Goal: Book appointment/travel/reservation

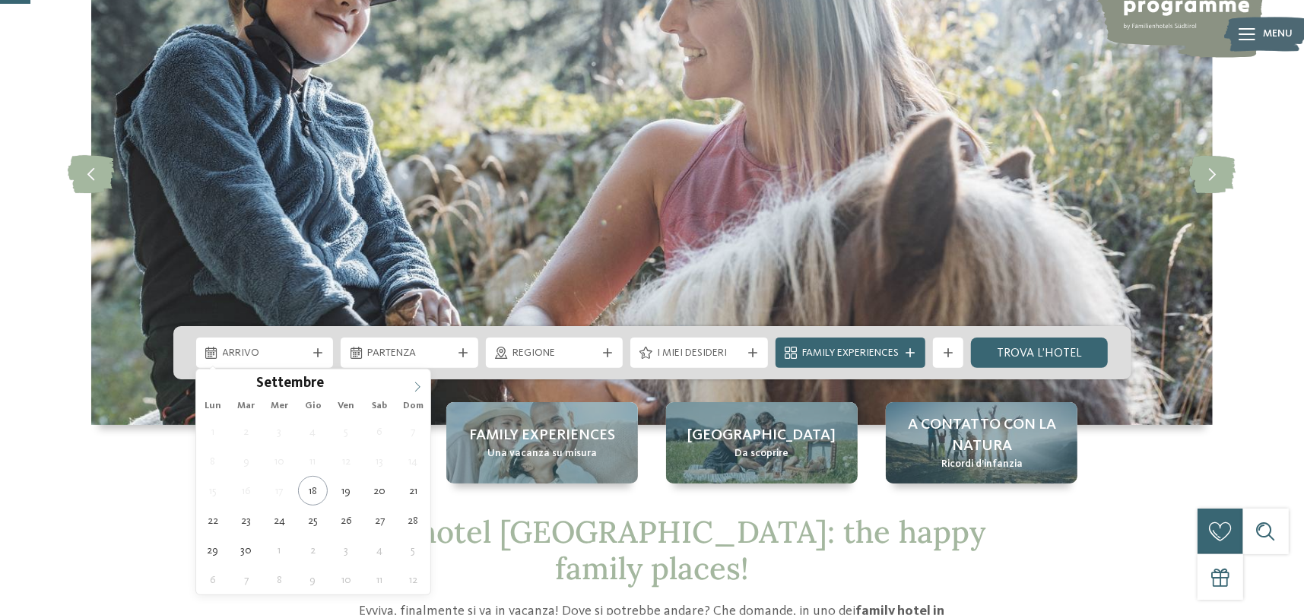
click at [418, 390] on icon at bounding box center [417, 387] width 11 height 11
click at [418, 389] on icon at bounding box center [417, 387] width 11 height 11
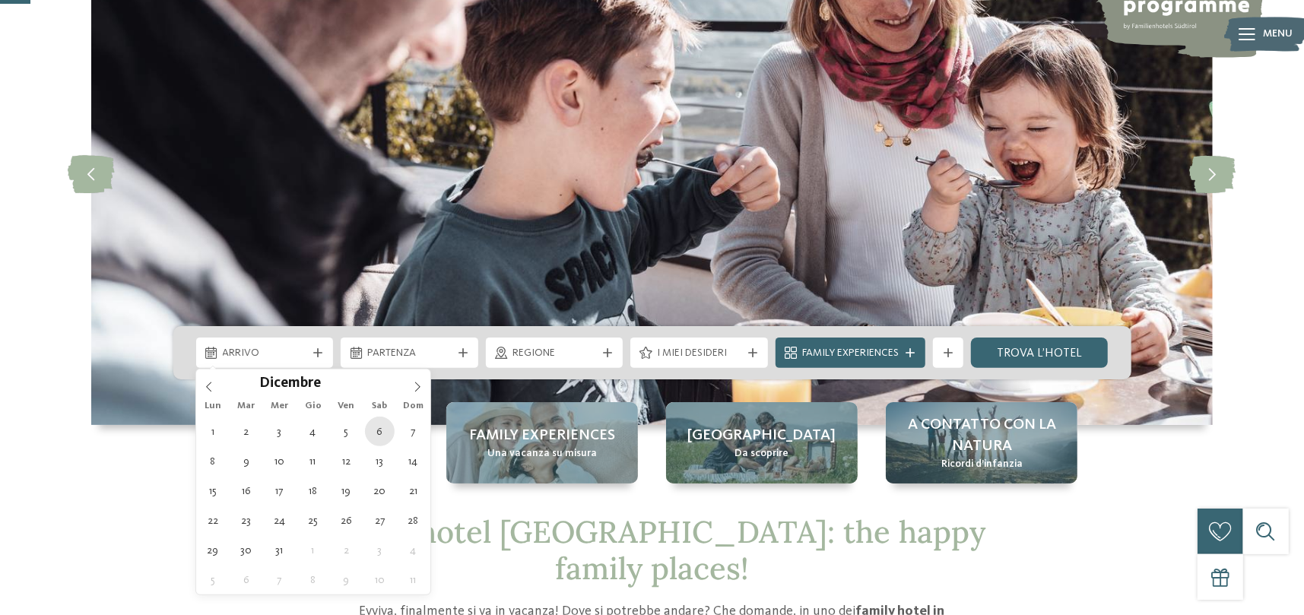
type div "[DATE]"
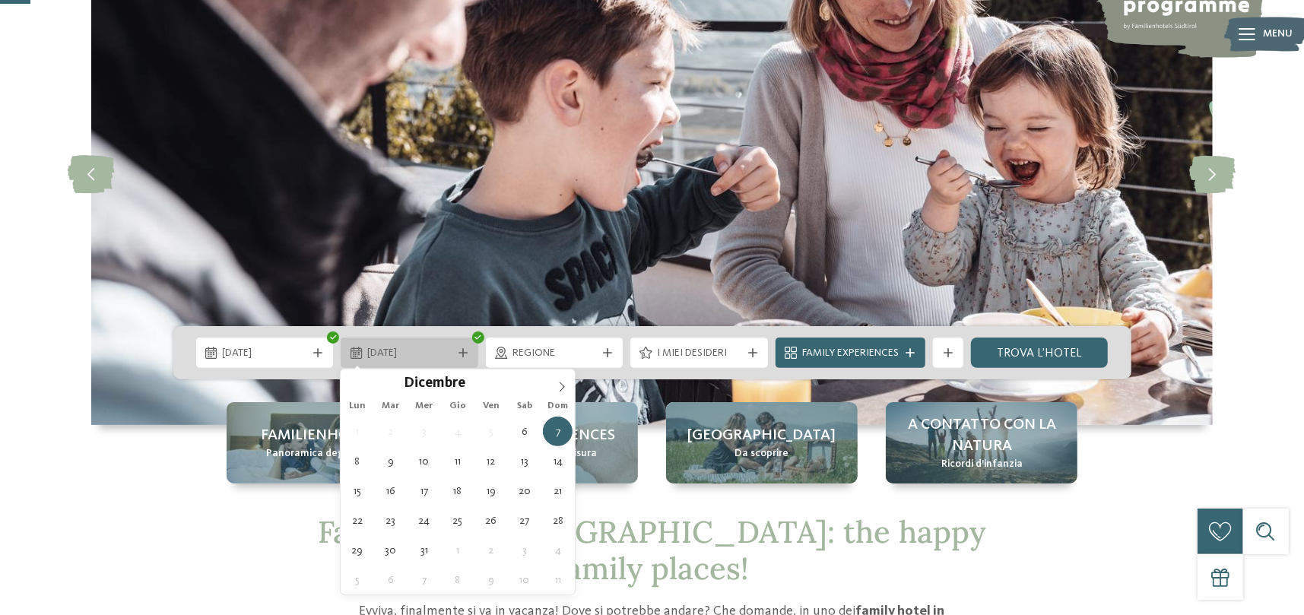
click at [470, 351] on div at bounding box center [463, 352] width 15 height 9
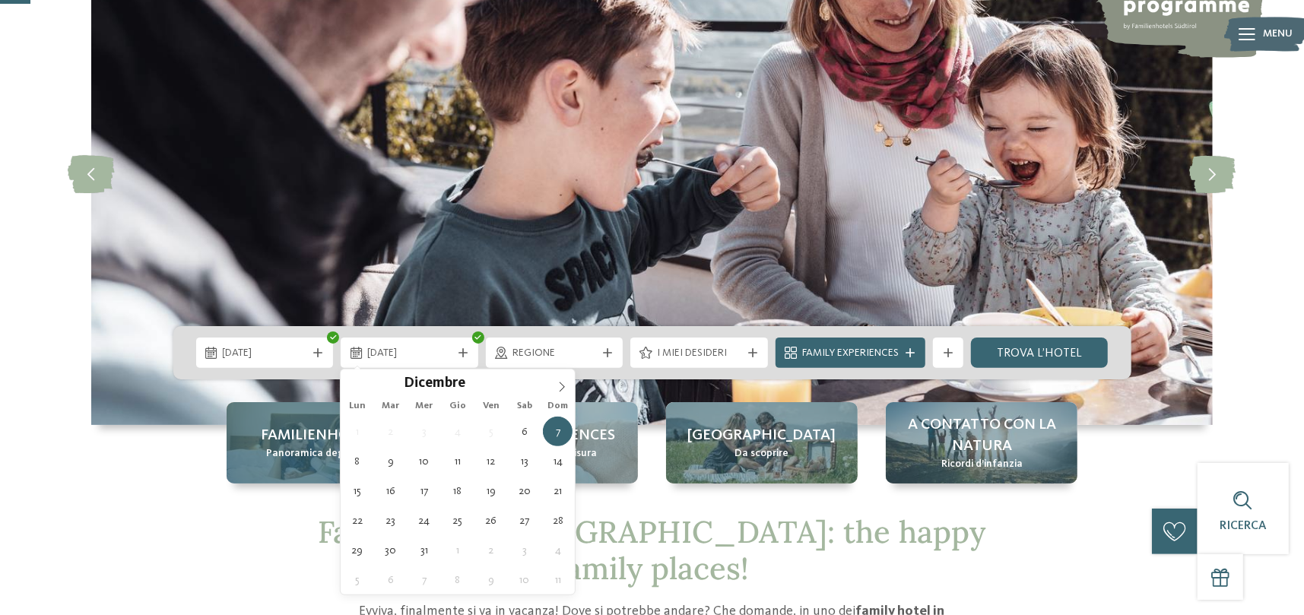
type div "[DATE]"
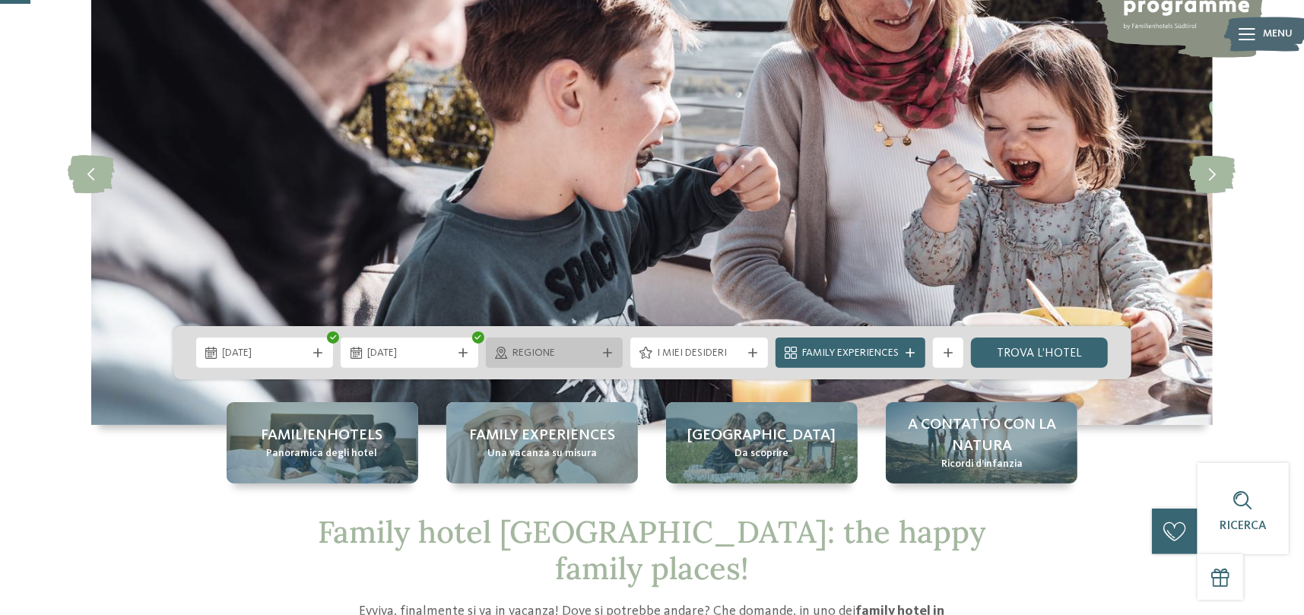
click at [561, 340] on div "Regione" at bounding box center [555, 353] width 138 height 30
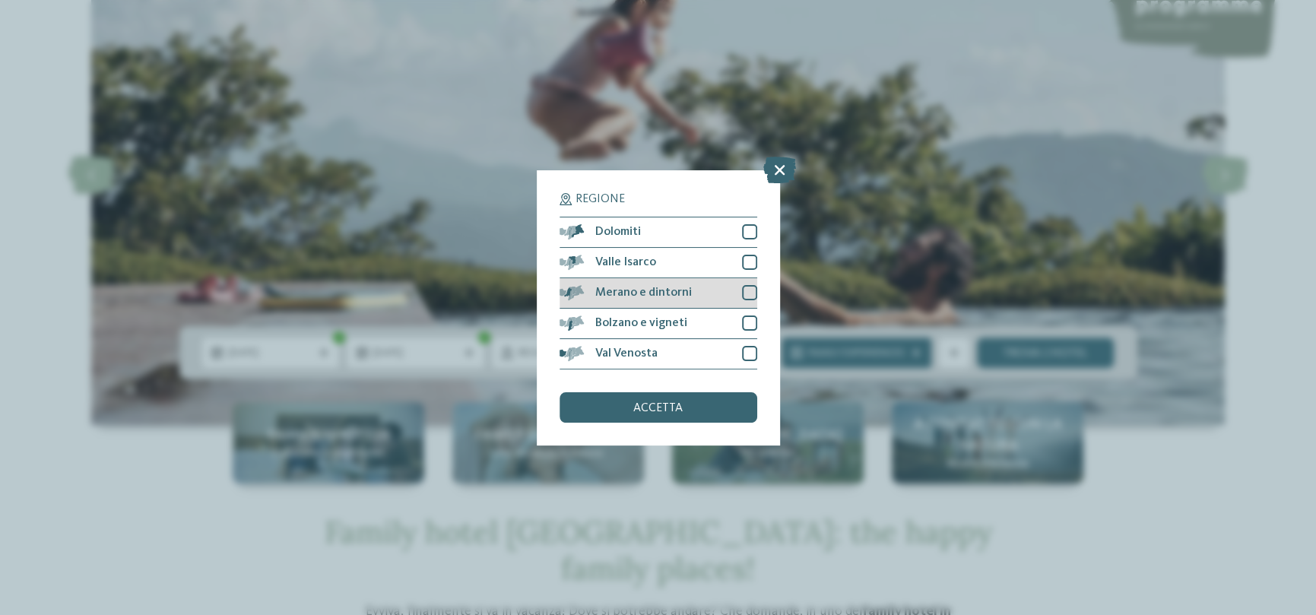
click at [698, 290] on div "Merano e dintorni" at bounding box center [659, 293] width 198 height 30
click at [667, 399] on div "accetta" at bounding box center [659, 407] width 198 height 30
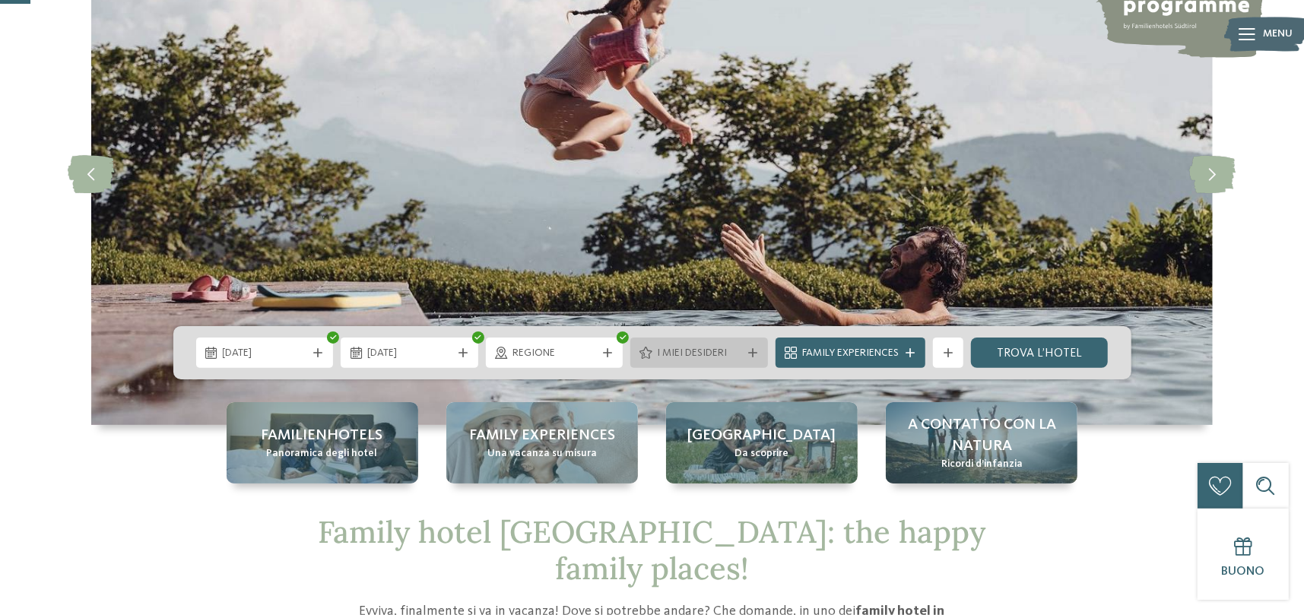
click at [703, 348] on span "I miei desideri" at bounding box center [699, 353] width 84 height 15
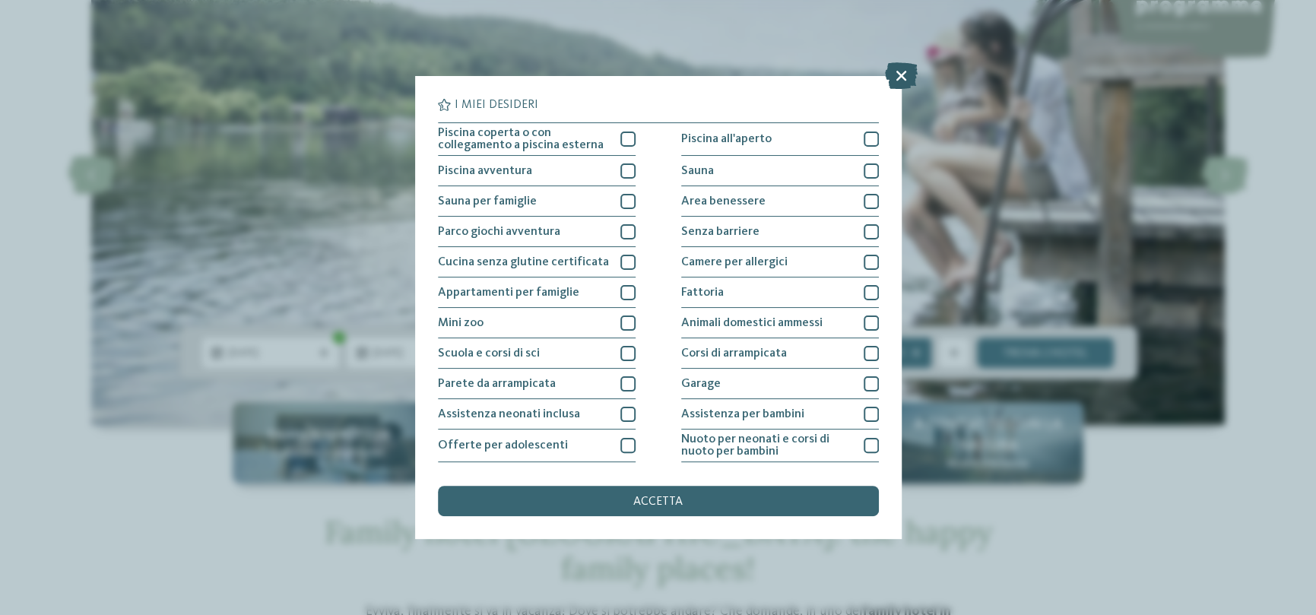
click at [895, 73] on icon at bounding box center [901, 75] width 33 height 27
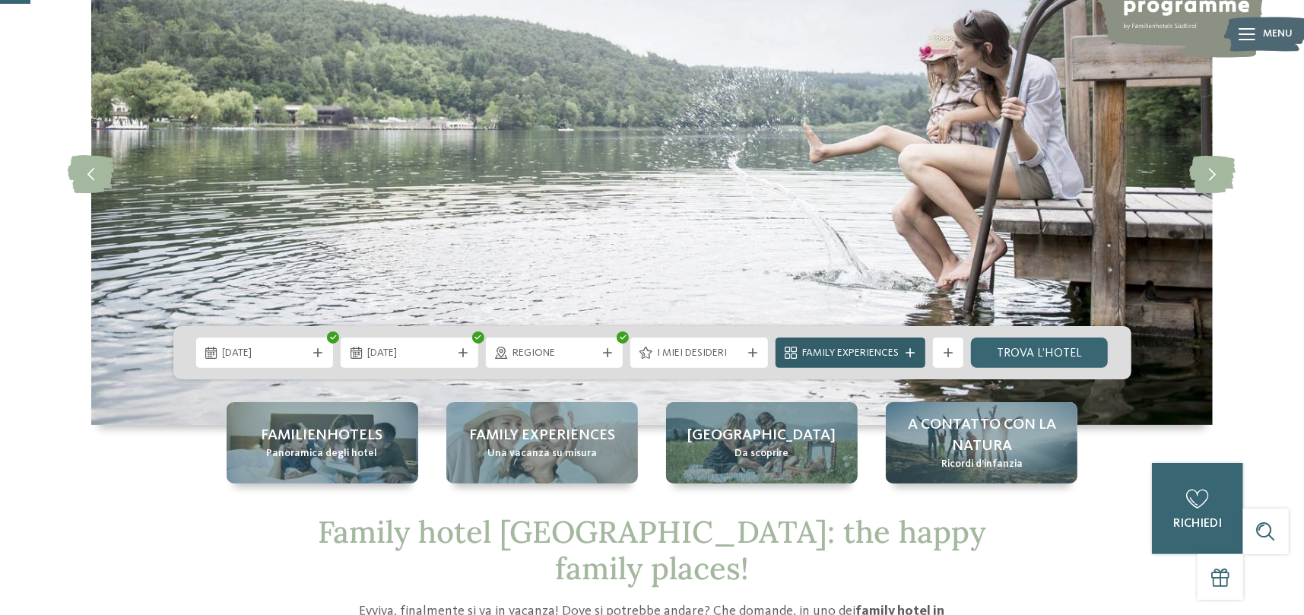
click at [876, 352] on span "Family Experiences" at bounding box center [850, 353] width 97 height 15
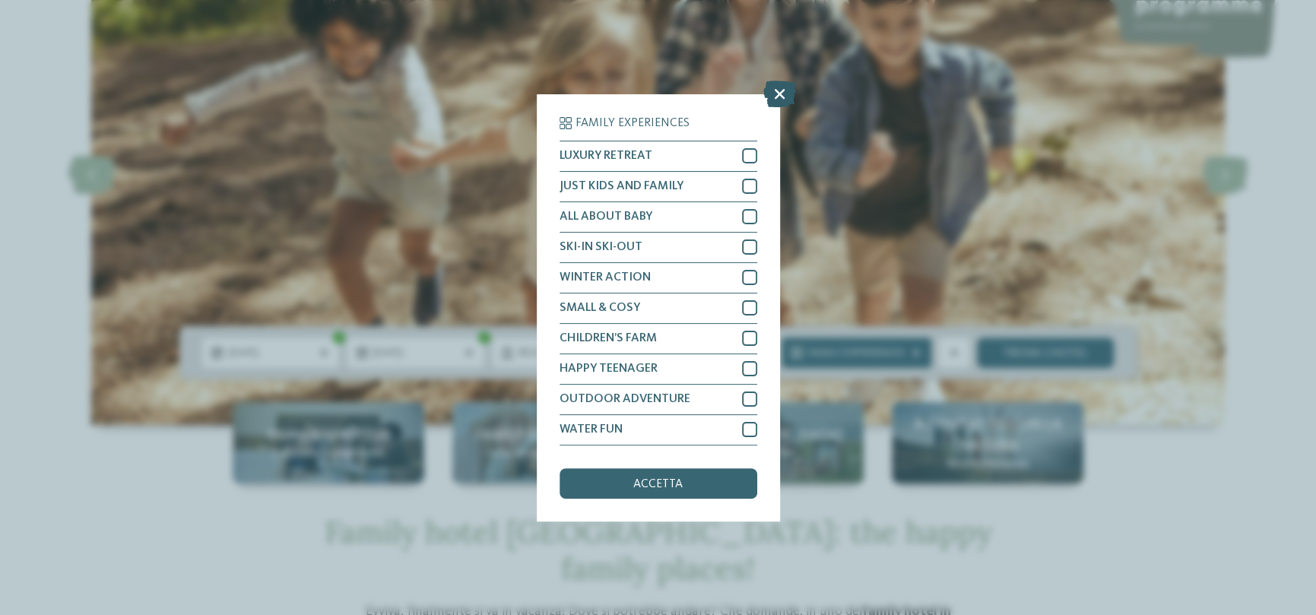
click at [786, 93] on icon at bounding box center [780, 93] width 33 height 27
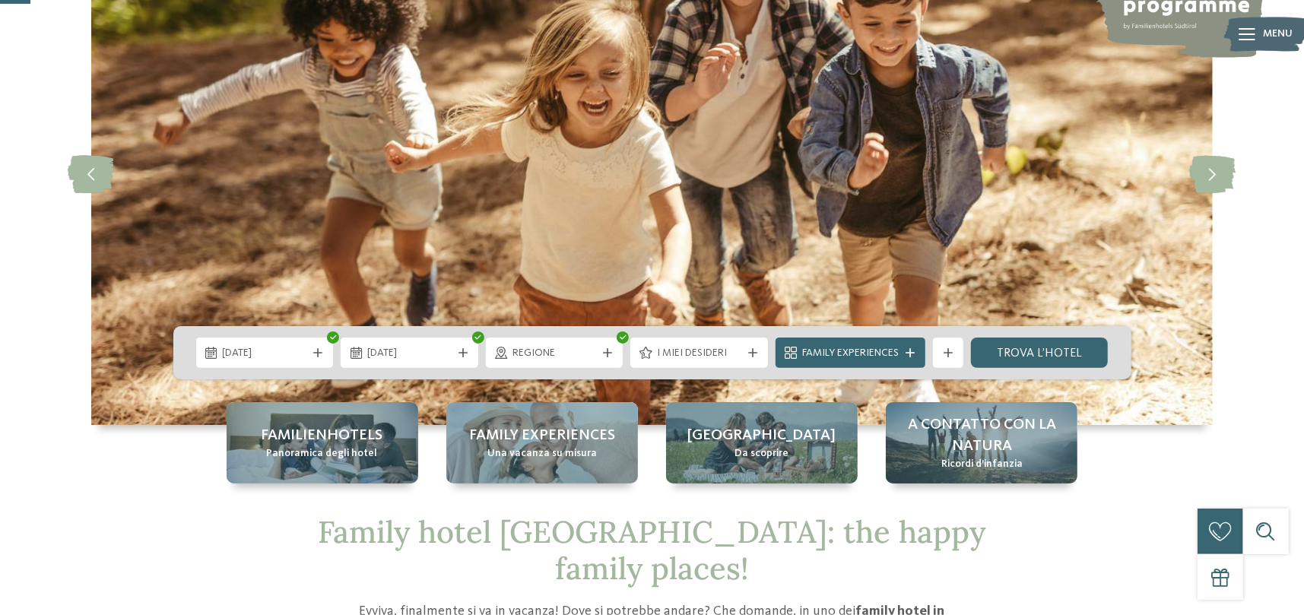
click at [681, 370] on div "06.12.2025 08.12.2025" at bounding box center [652, 352] width 958 height 53
click at [682, 362] on div "I miei desideri" at bounding box center [699, 353] width 138 height 30
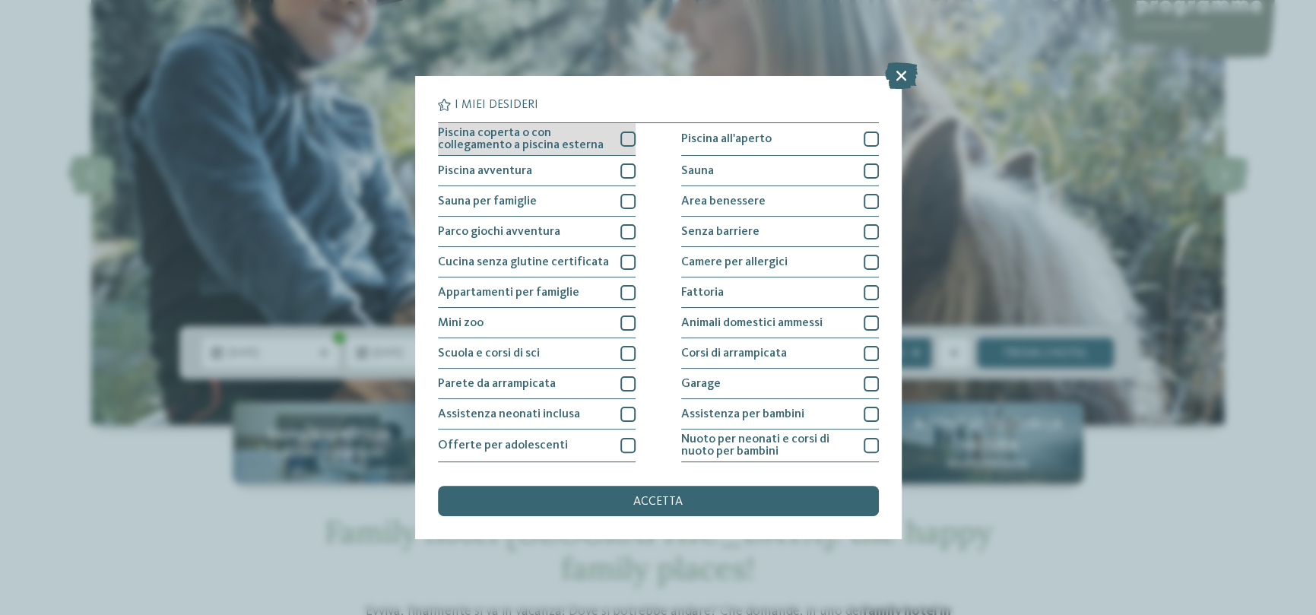
click at [511, 139] on span "Piscina coperta o con collegamento a piscina esterna" at bounding box center [523, 139] width 171 height 24
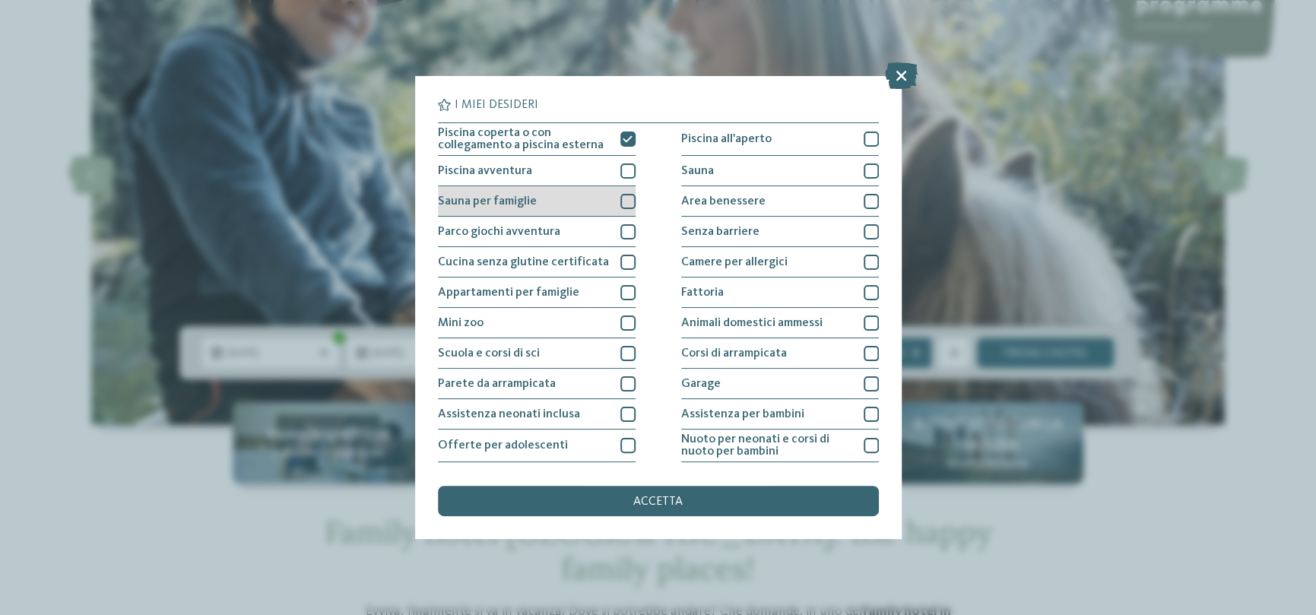
click at [546, 200] on div "Sauna per famiglie" at bounding box center [537, 201] width 198 height 30
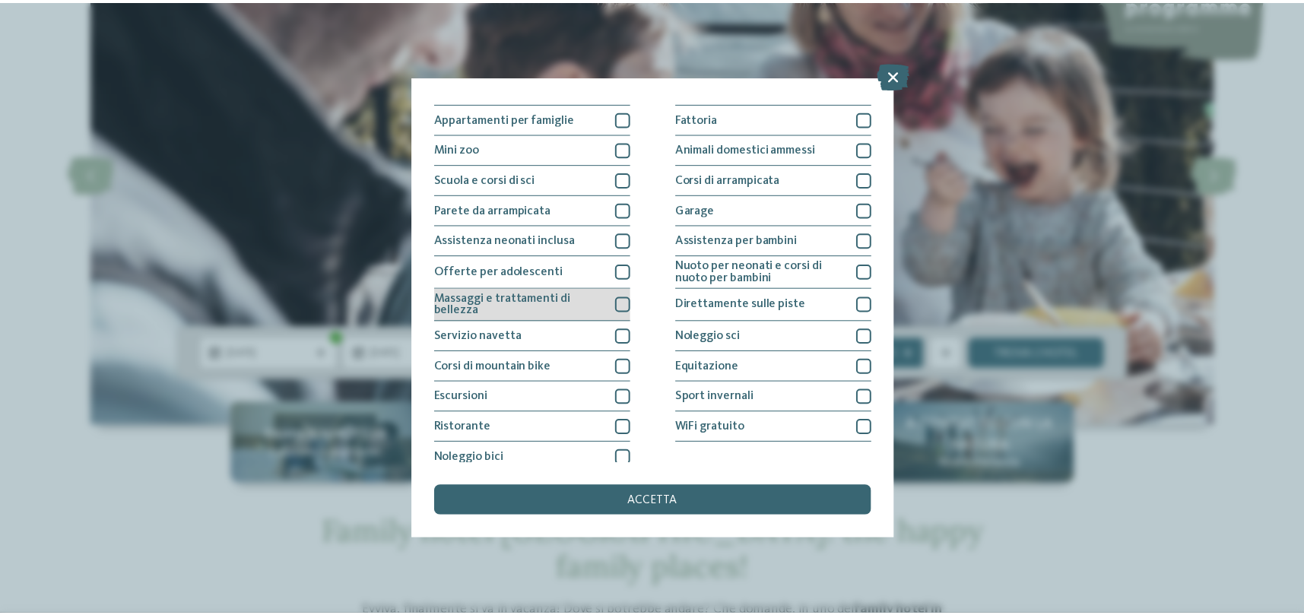
scroll to position [183, 0]
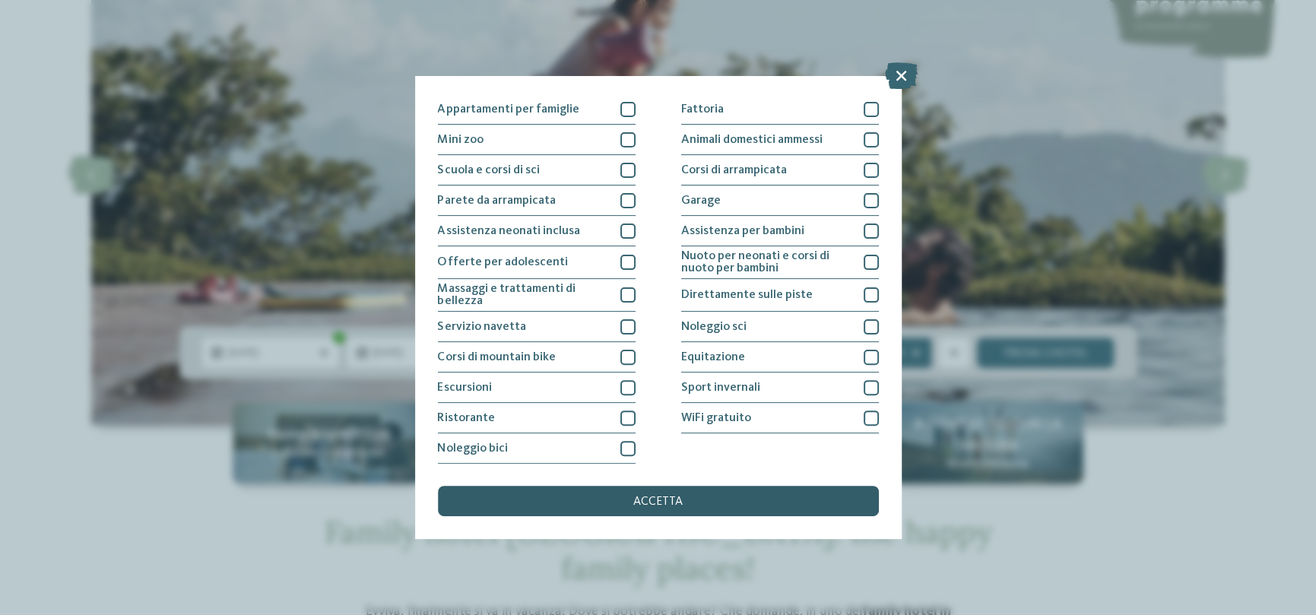
click at [731, 500] on div "accetta" at bounding box center [658, 501] width 441 height 30
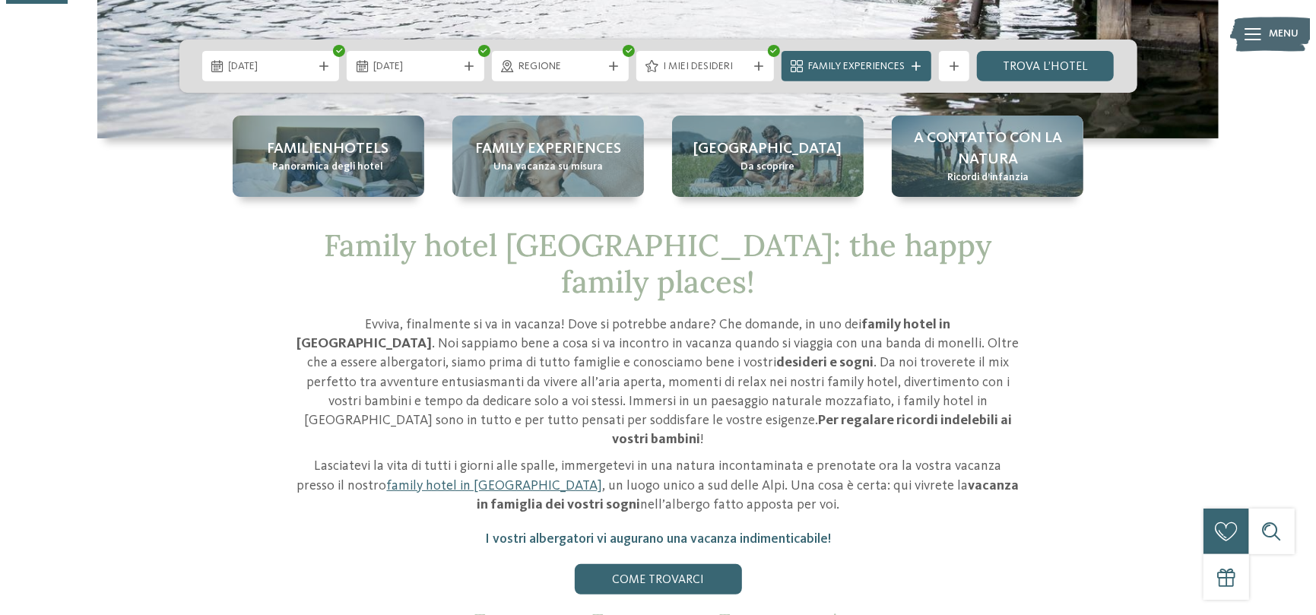
scroll to position [228, 0]
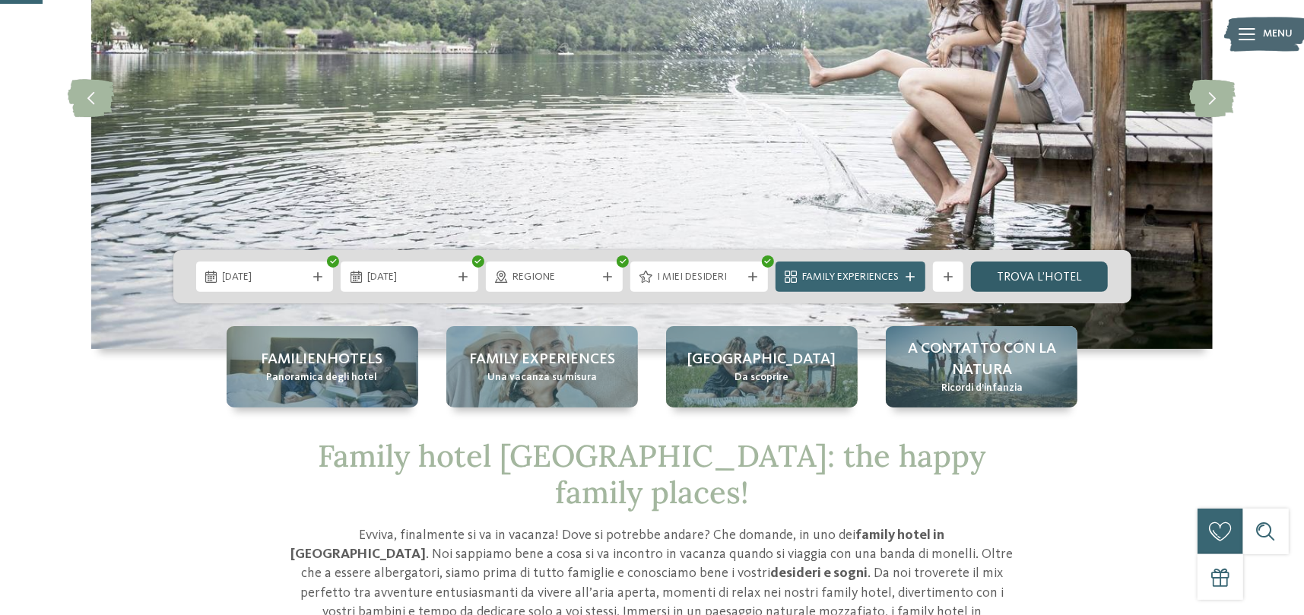
click at [1034, 279] on link "trova l’hotel" at bounding box center [1040, 277] width 138 height 30
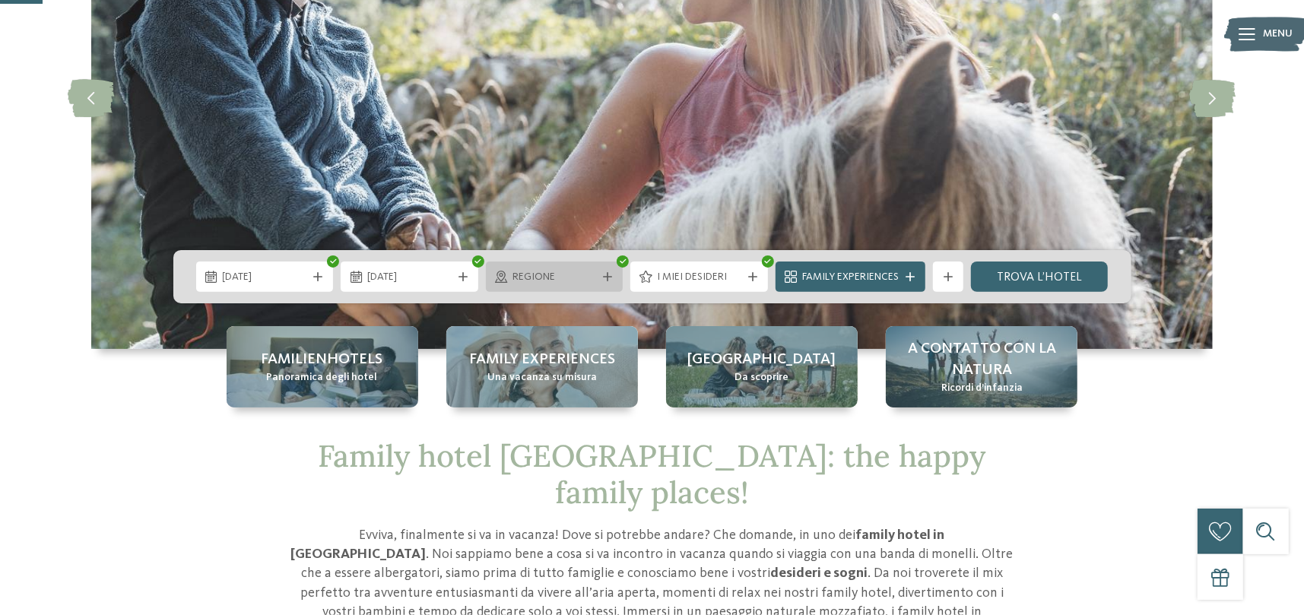
click at [601, 276] on div at bounding box center [607, 276] width 15 height 9
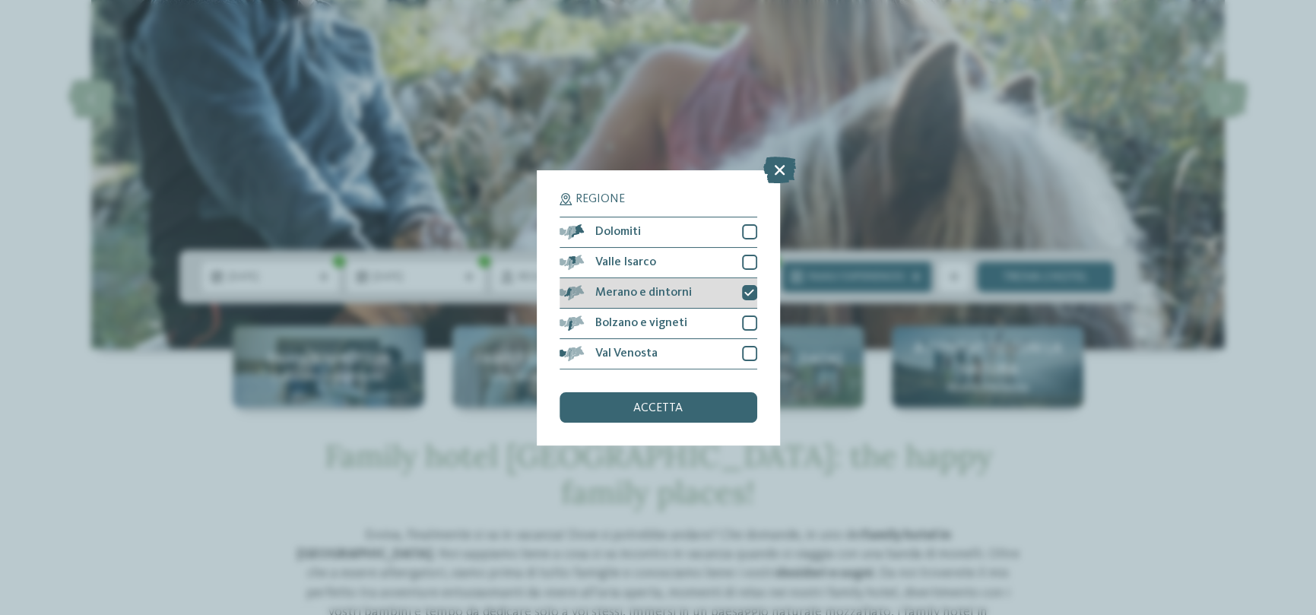
click at [696, 296] on div "Merano e dintorni" at bounding box center [659, 293] width 198 height 30
click at [696, 331] on div "Bolzano e vigneti" at bounding box center [659, 324] width 198 height 30
click at [665, 405] on span "accetta" at bounding box center [658, 408] width 49 height 12
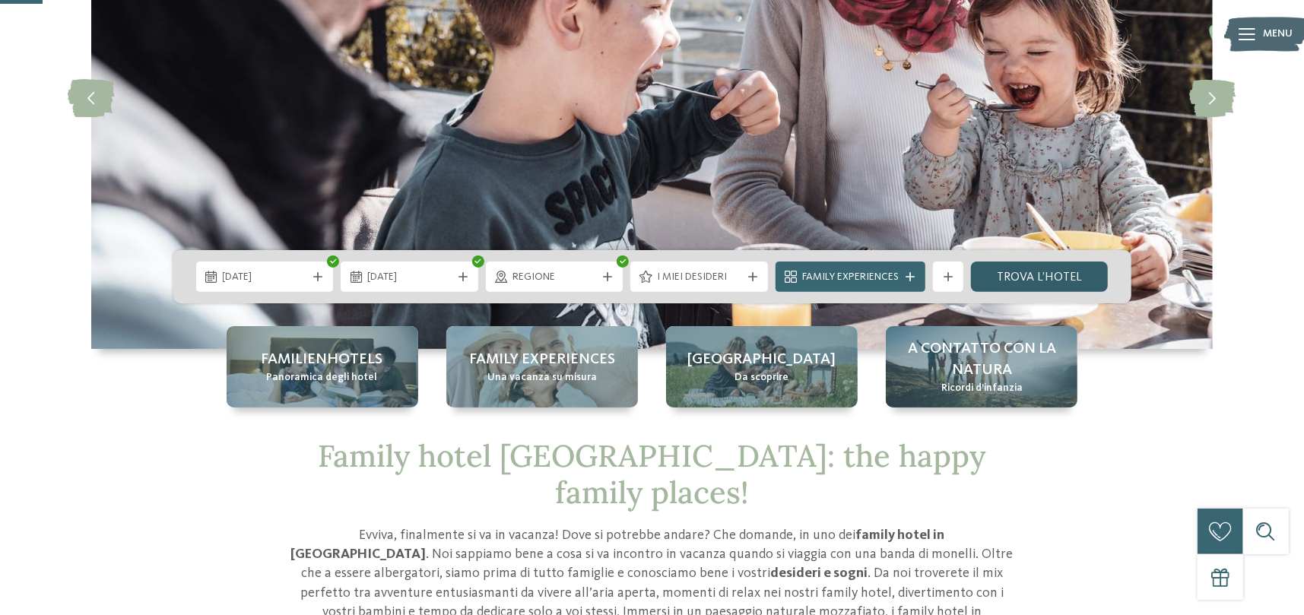
drag, startPoint x: 1015, startPoint y: 274, endPoint x: 1005, endPoint y: 274, distance: 9.1
click at [1015, 274] on link "trova l’hotel" at bounding box center [1040, 277] width 138 height 30
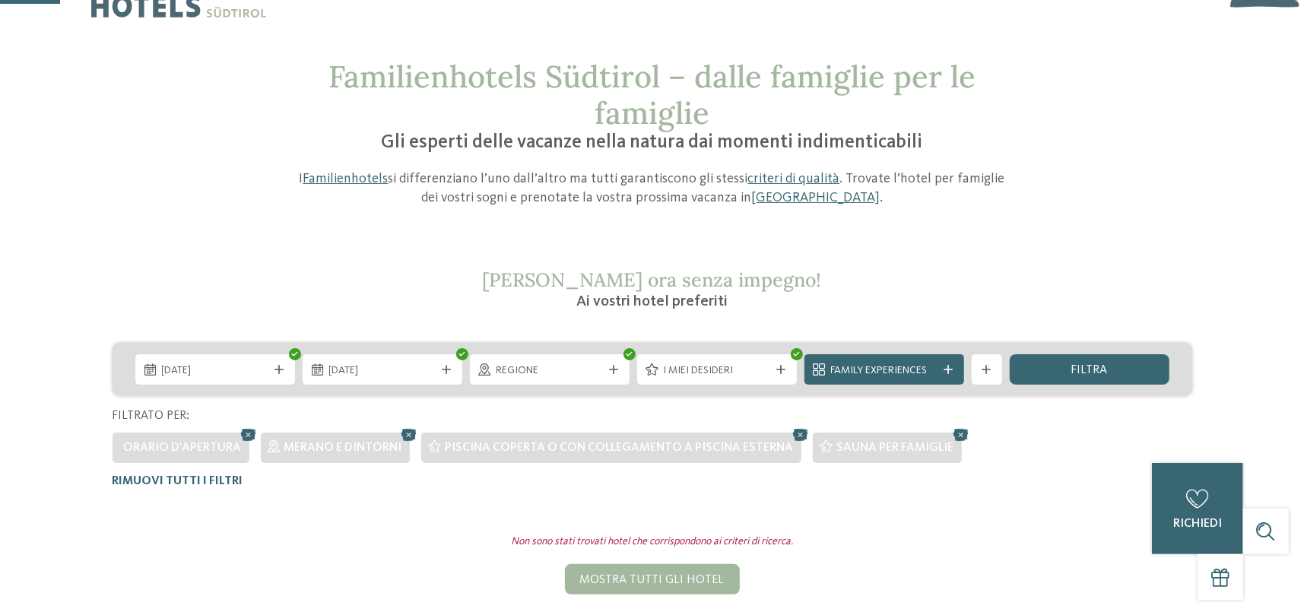
scroll to position [42, 0]
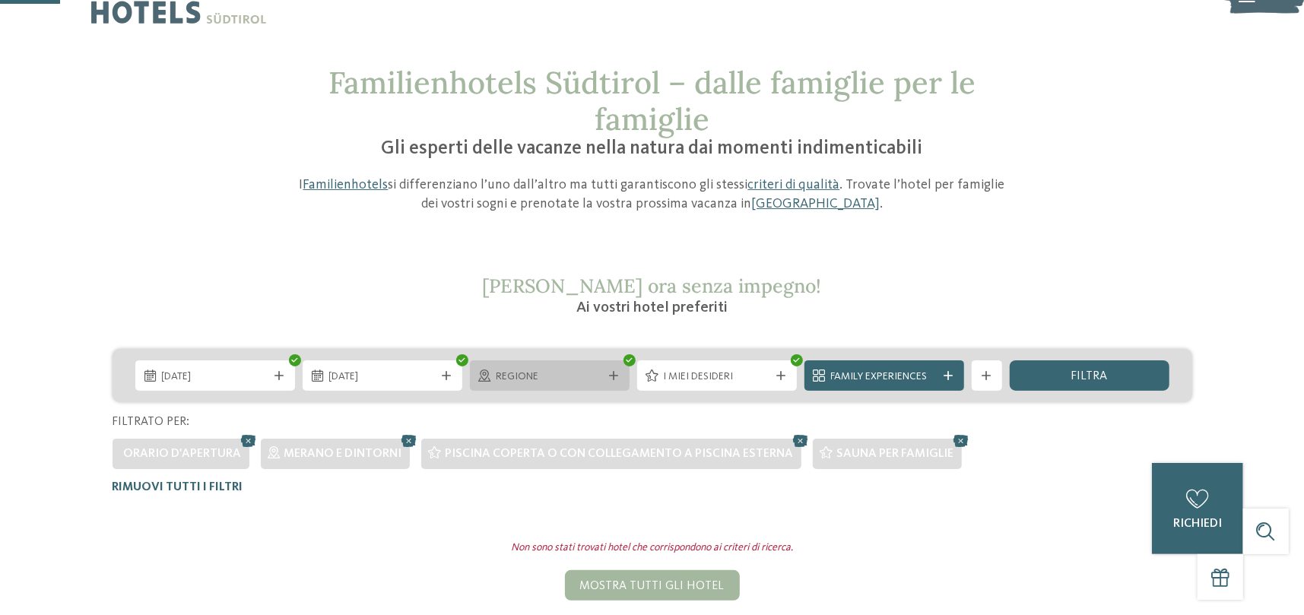
click at [555, 377] on span "Regione" at bounding box center [550, 377] width 106 height 15
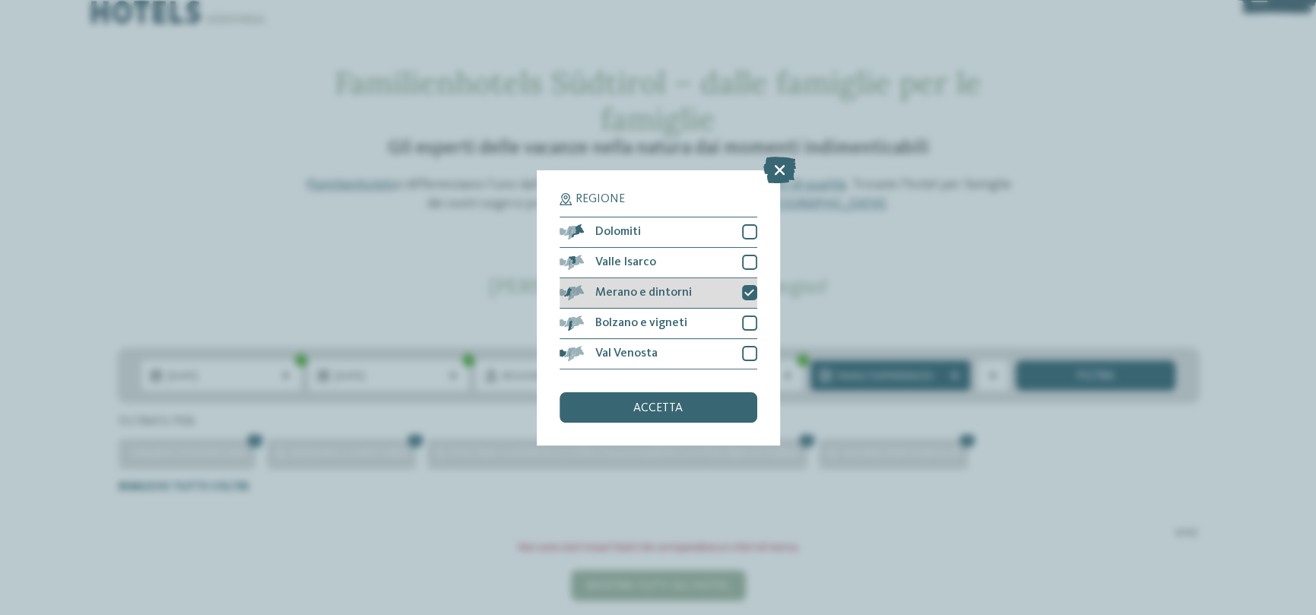
click at [667, 296] on span "Merano e dintorni" at bounding box center [644, 293] width 97 height 12
click at [694, 299] on div "Merano e dintorni" at bounding box center [659, 293] width 198 height 30
click at [673, 410] on span "accetta" at bounding box center [658, 408] width 49 height 12
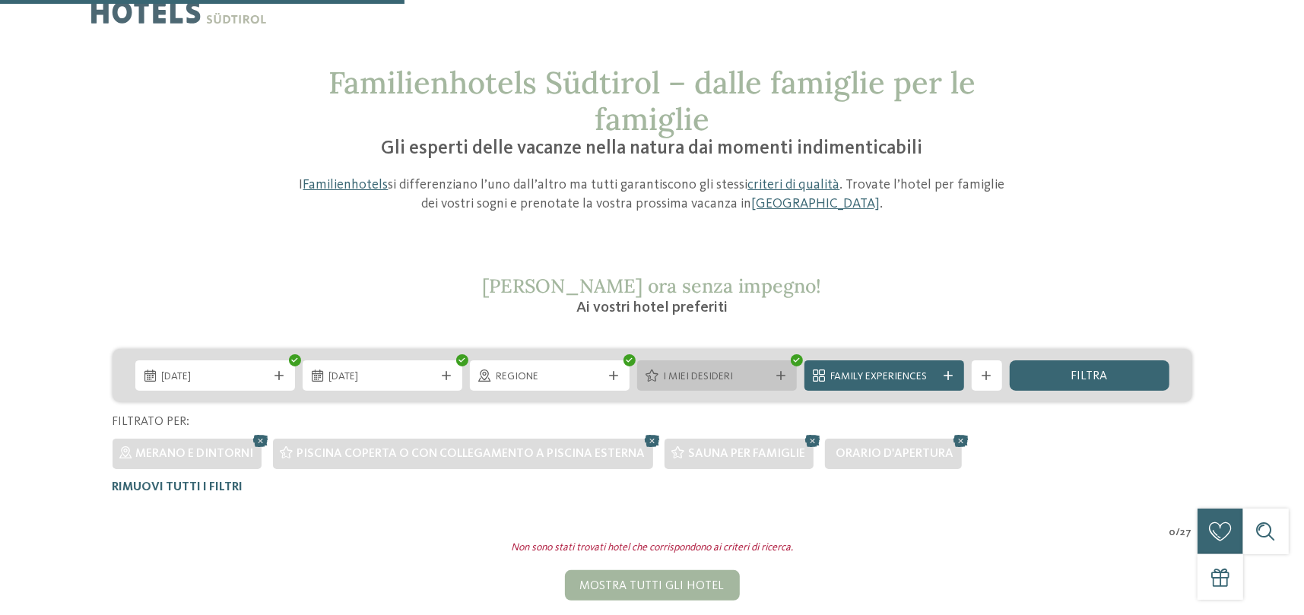
scroll to position [287, 0]
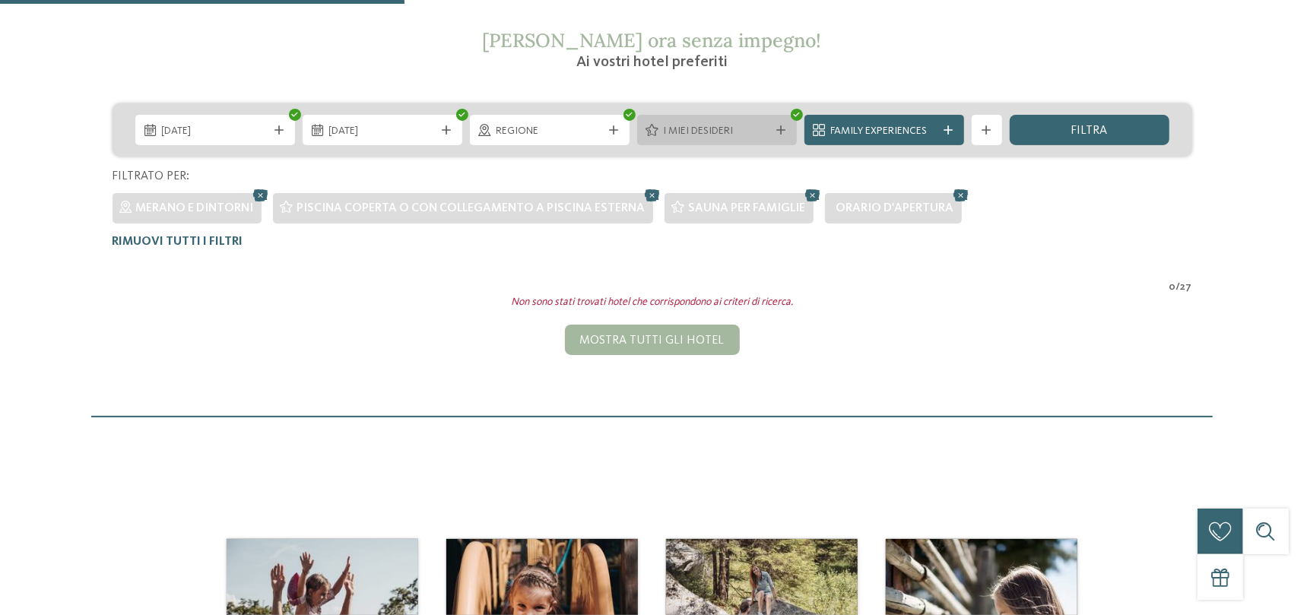
click at [734, 383] on div "Familienhotels Südtirol – dalle famiglie per le famiglie Gli esperti delle vaca…" at bounding box center [652, 118] width 1304 height 599
click at [738, 131] on span "I miei desideri" at bounding box center [717, 131] width 106 height 15
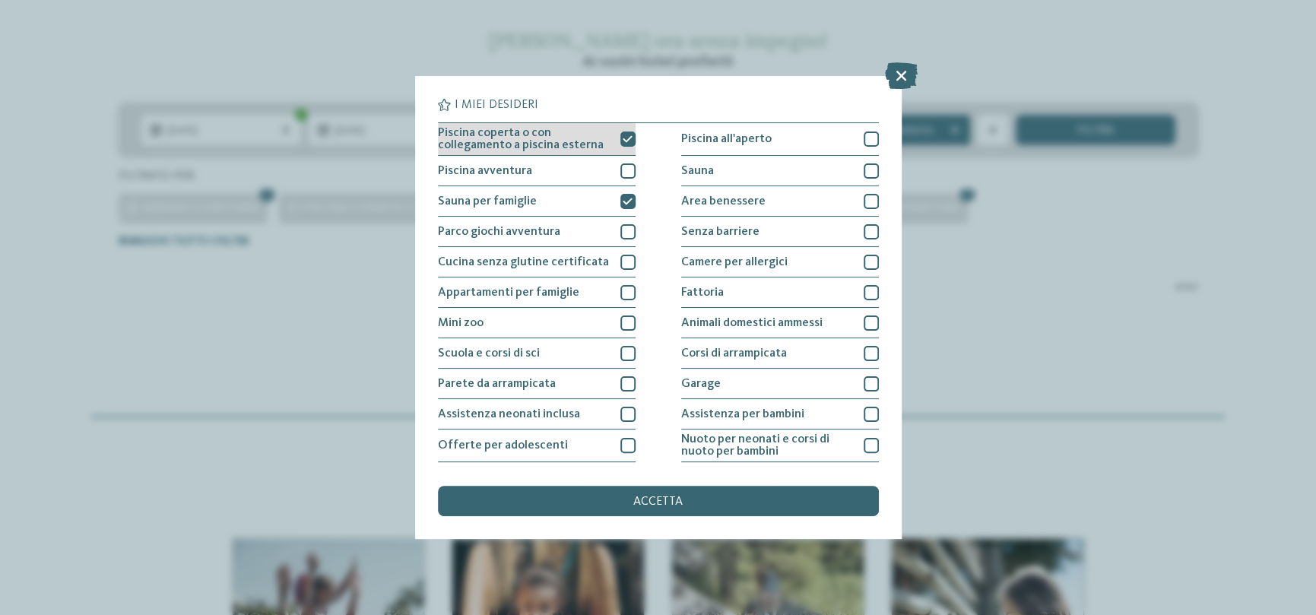
click at [623, 140] on icon at bounding box center [628, 139] width 10 height 9
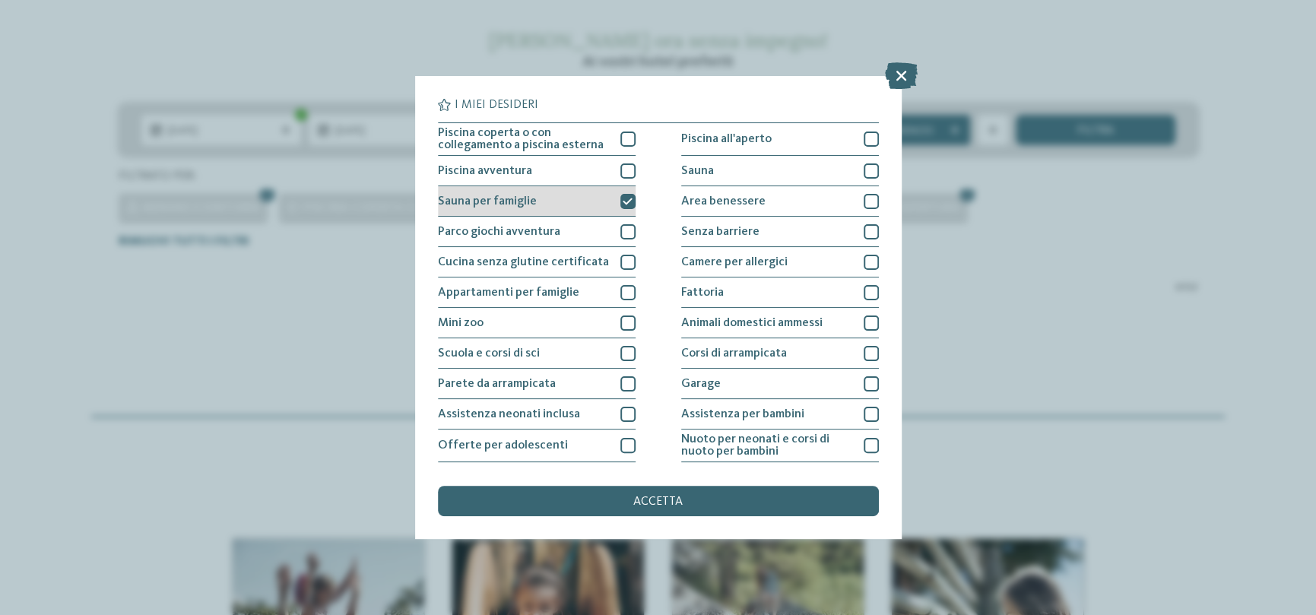
click at [610, 195] on div "Sauna per famiglie" at bounding box center [537, 201] width 198 height 30
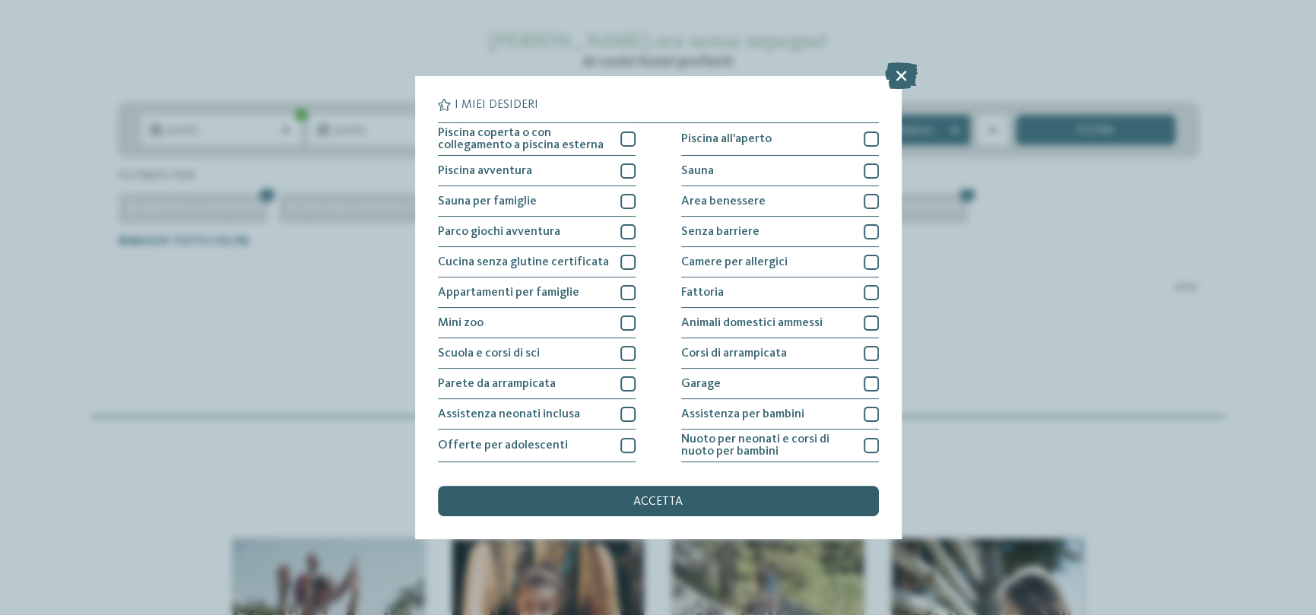
click at [662, 500] on span "accetta" at bounding box center [658, 502] width 49 height 12
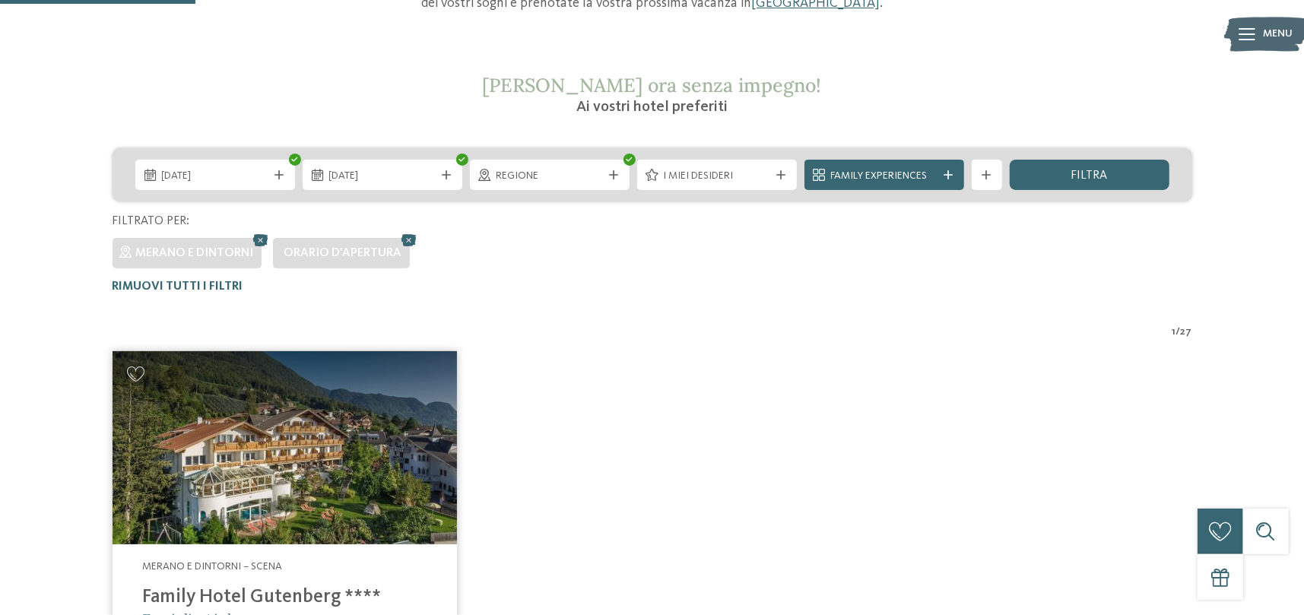
scroll to position [194, 0]
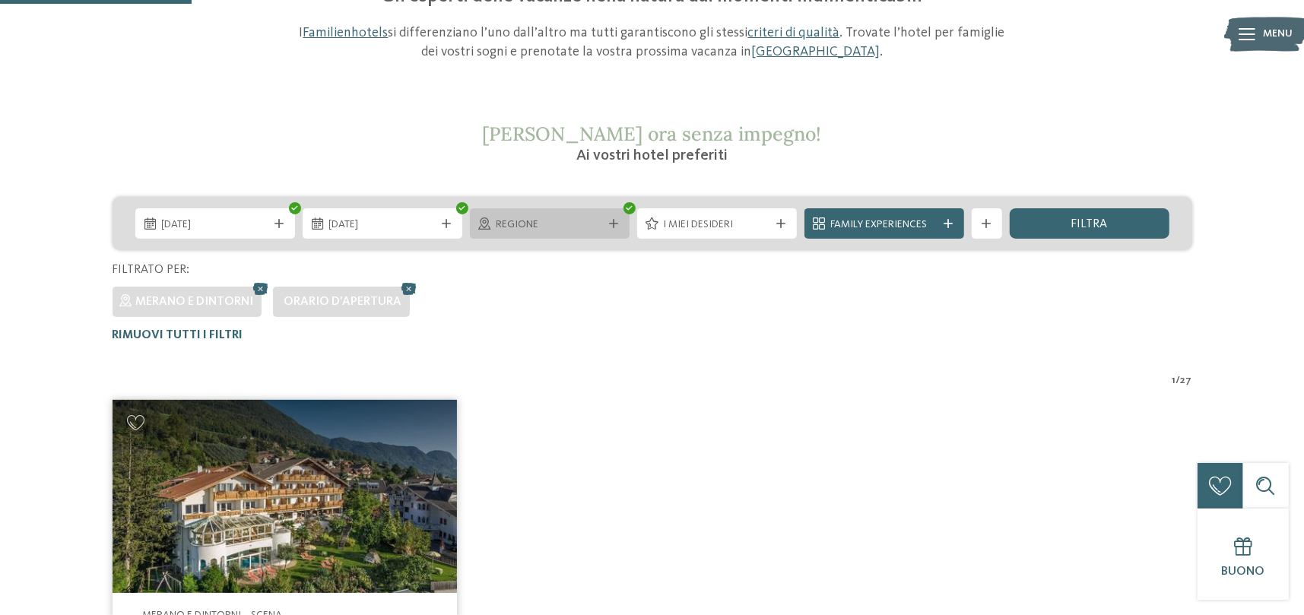
click at [518, 226] on span "Regione" at bounding box center [550, 225] width 106 height 15
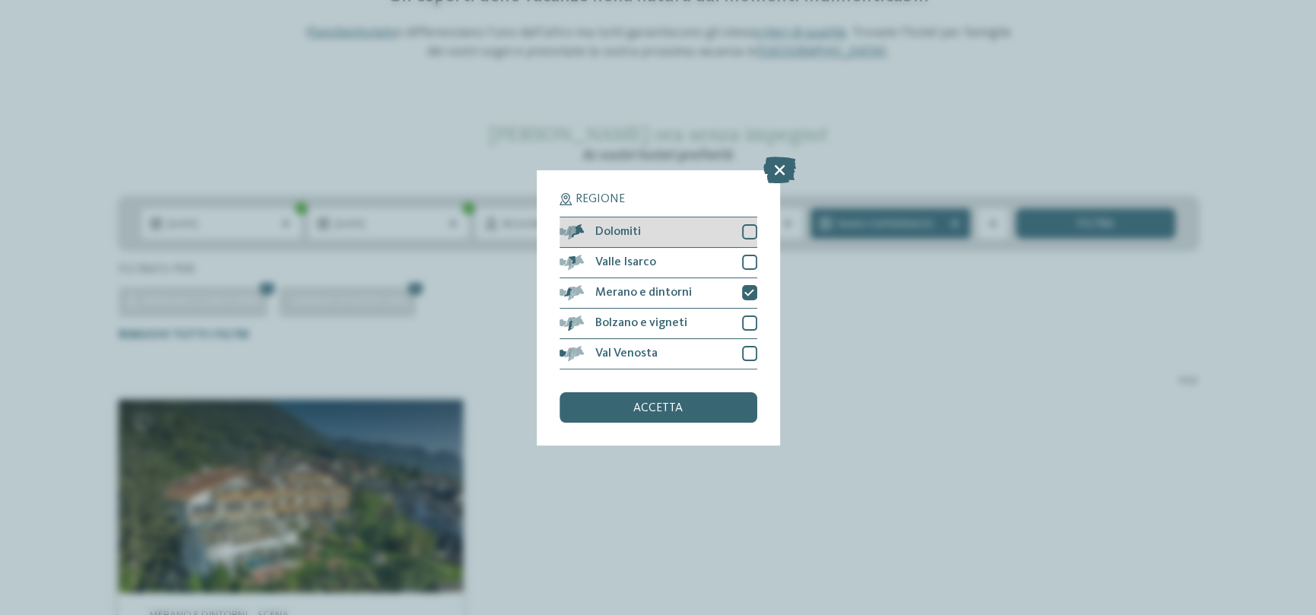
click at [658, 227] on div "Dolomiti" at bounding box center [659, 233] width 198 height 30
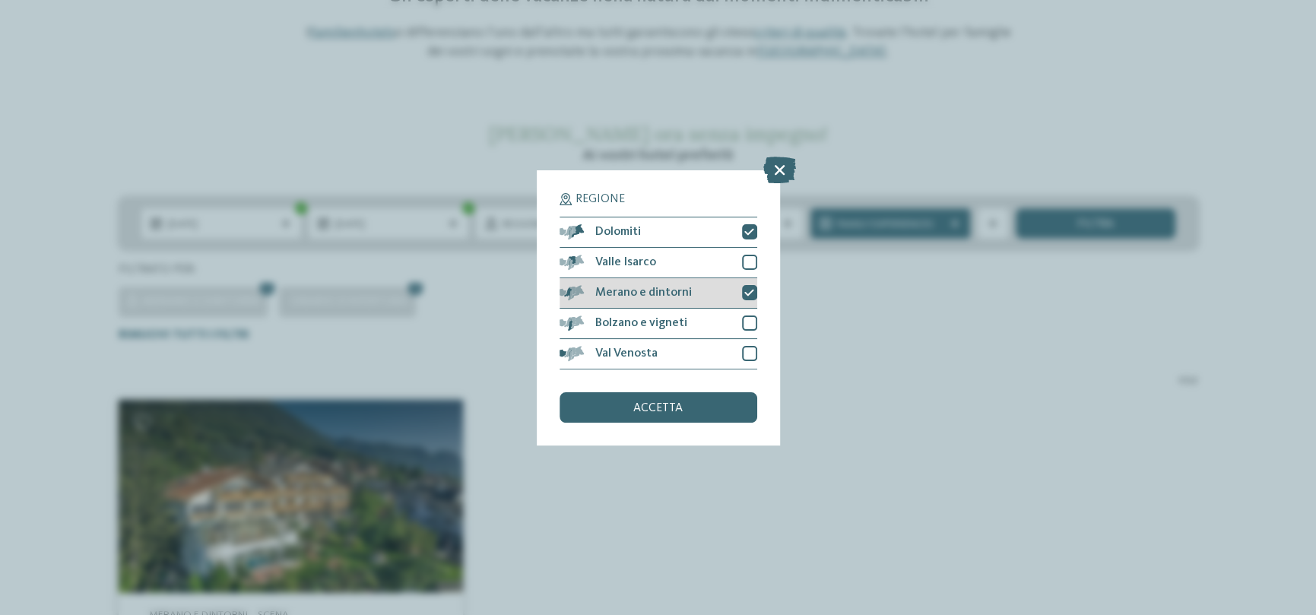
click at [711, 281] on div "Merano e dintorni" at bounding box center [659, 293] width 198 height 30
click at [705, 398] on div "accetta" at bounding box center [659, 407] width 198 height 30
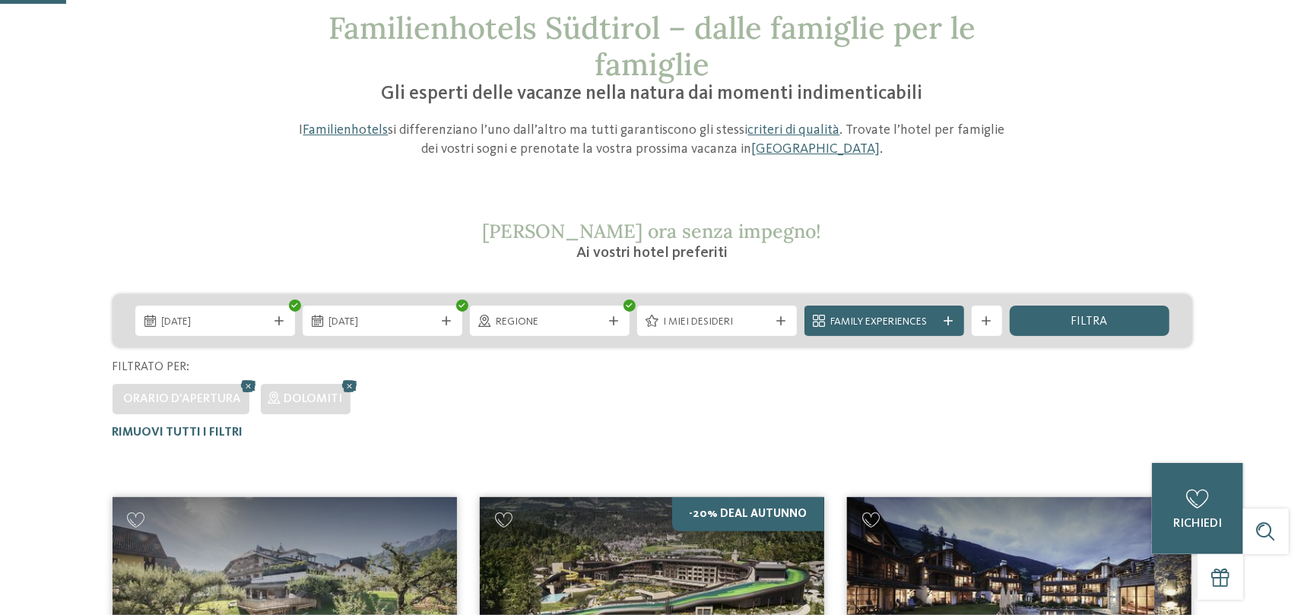
scroll to position [0, 0]
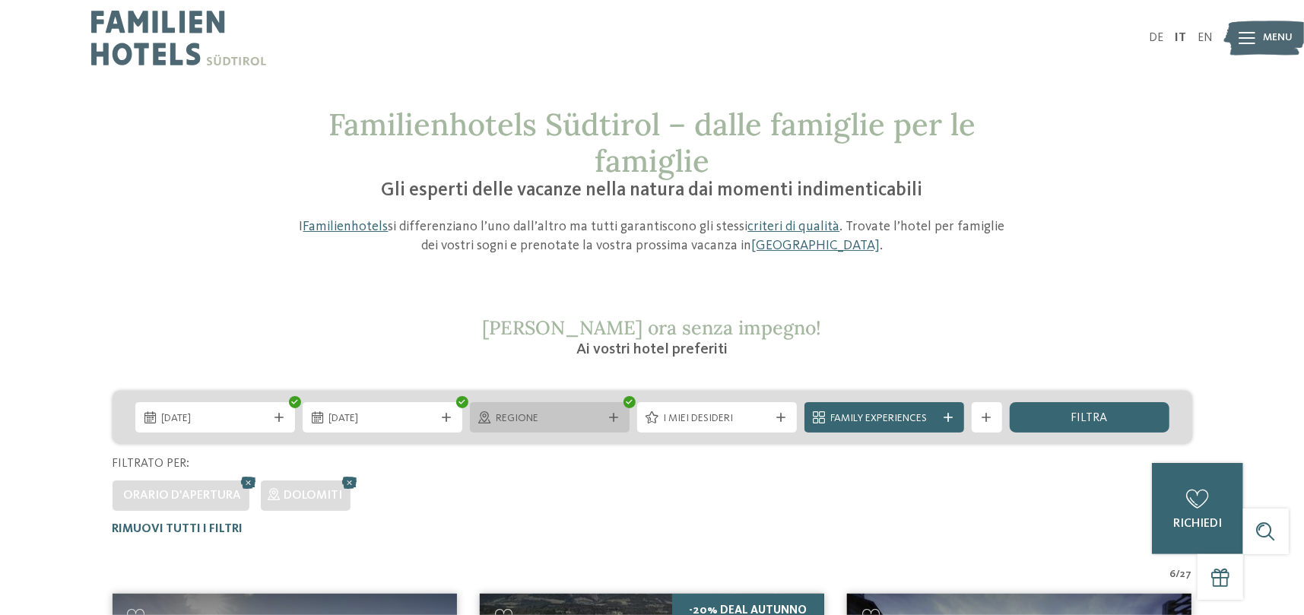
click at [582, 418] on span "Regione" at bounding box center [550, 418] width 106 height 15
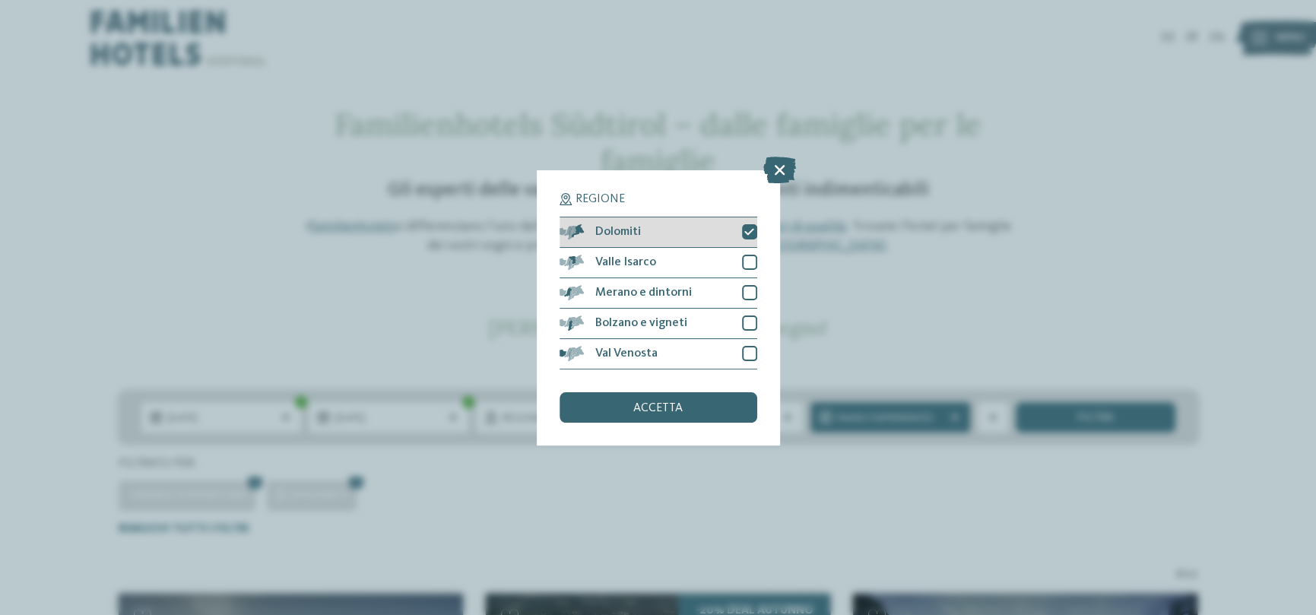
click at [711, 236] on div "Dolomiti" at bounding box center [659, 233] width 198 height 30
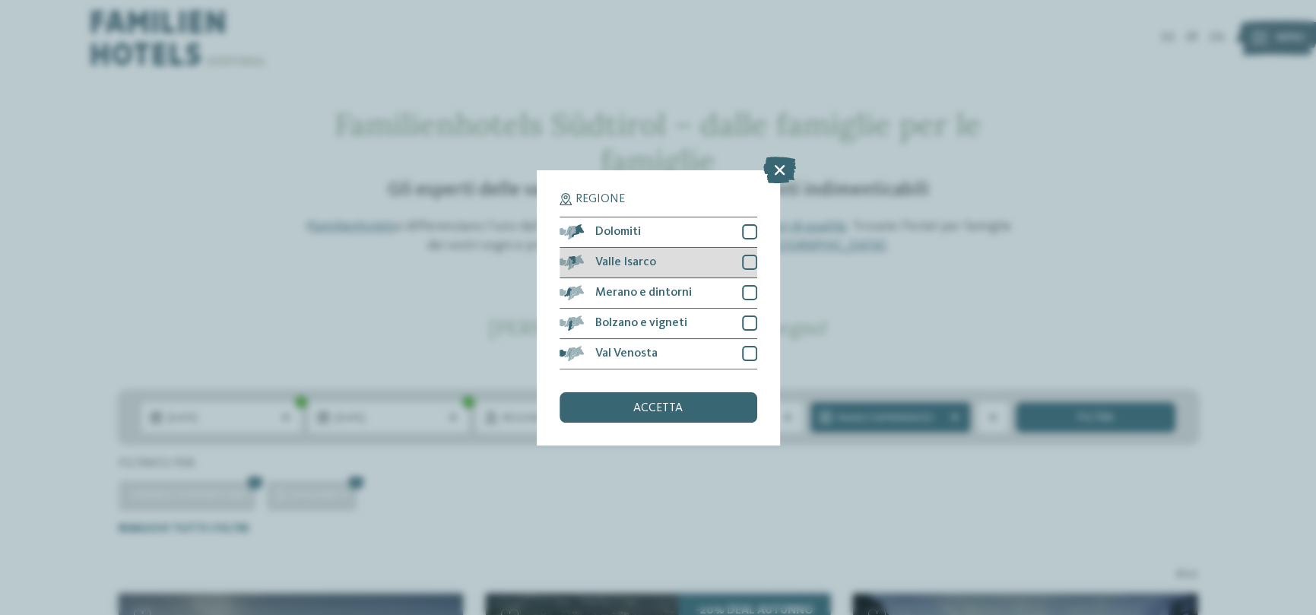
click at [700, 260] on div "Valle Isarco" at bounding box center [659, 263] width 198 height 30
click at [680, 392] on div "accetta" at bounding box center [659, 407] width 198 height 30
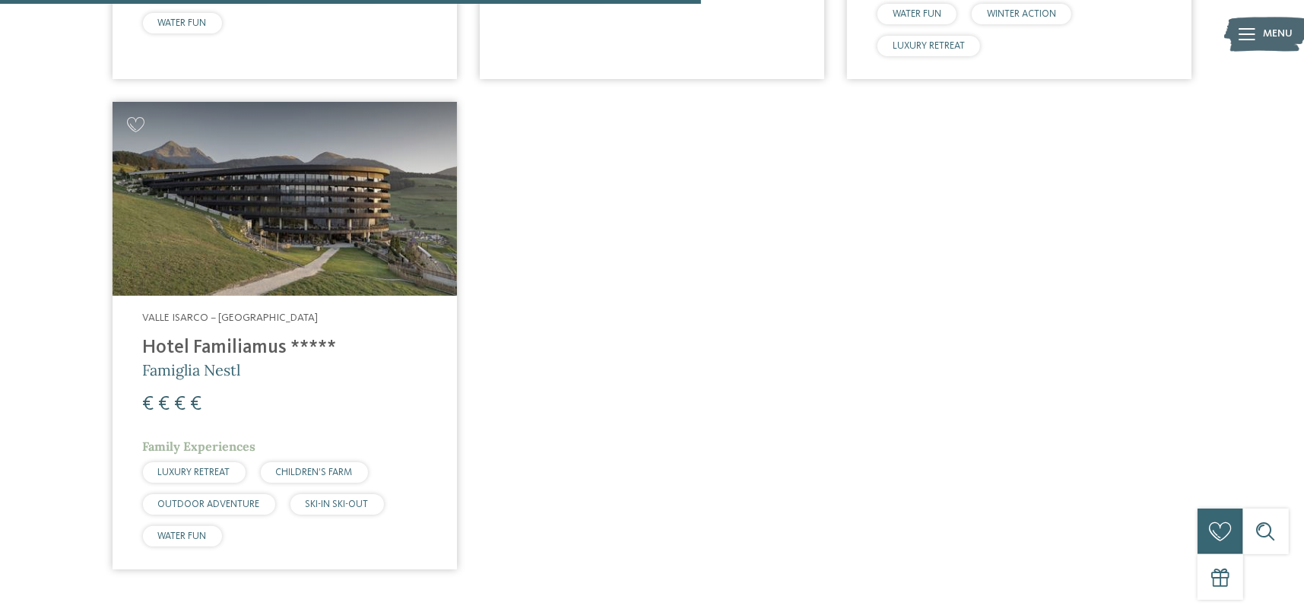
scroll to position [1011, 0]
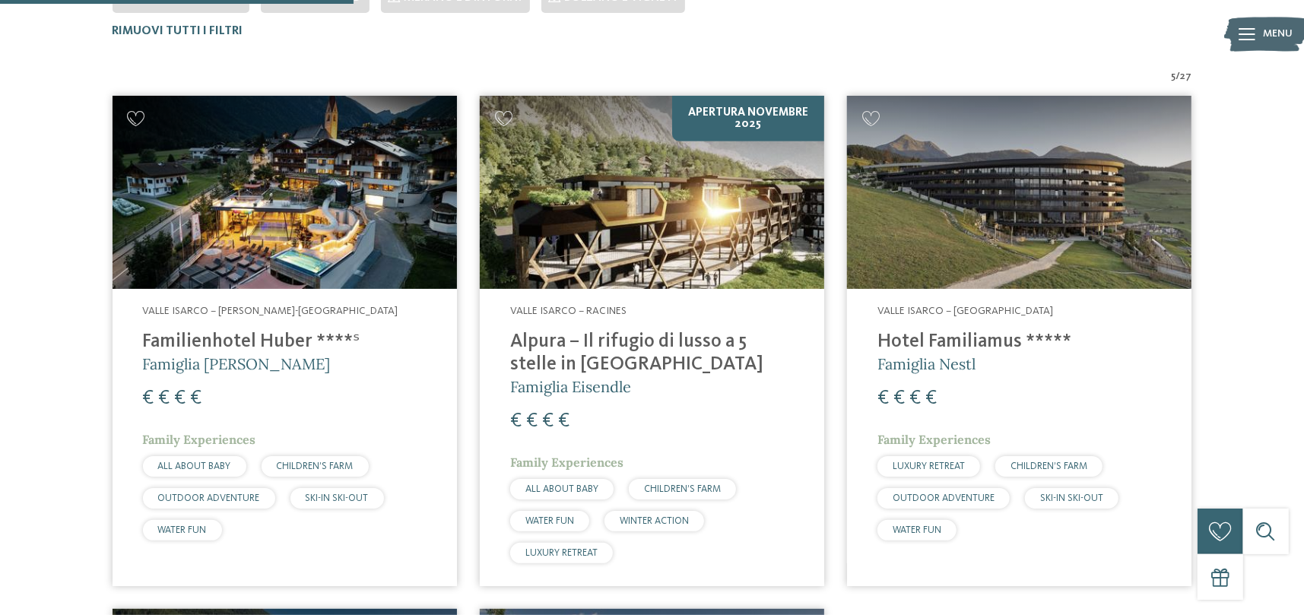
scroll to position [498, 0]
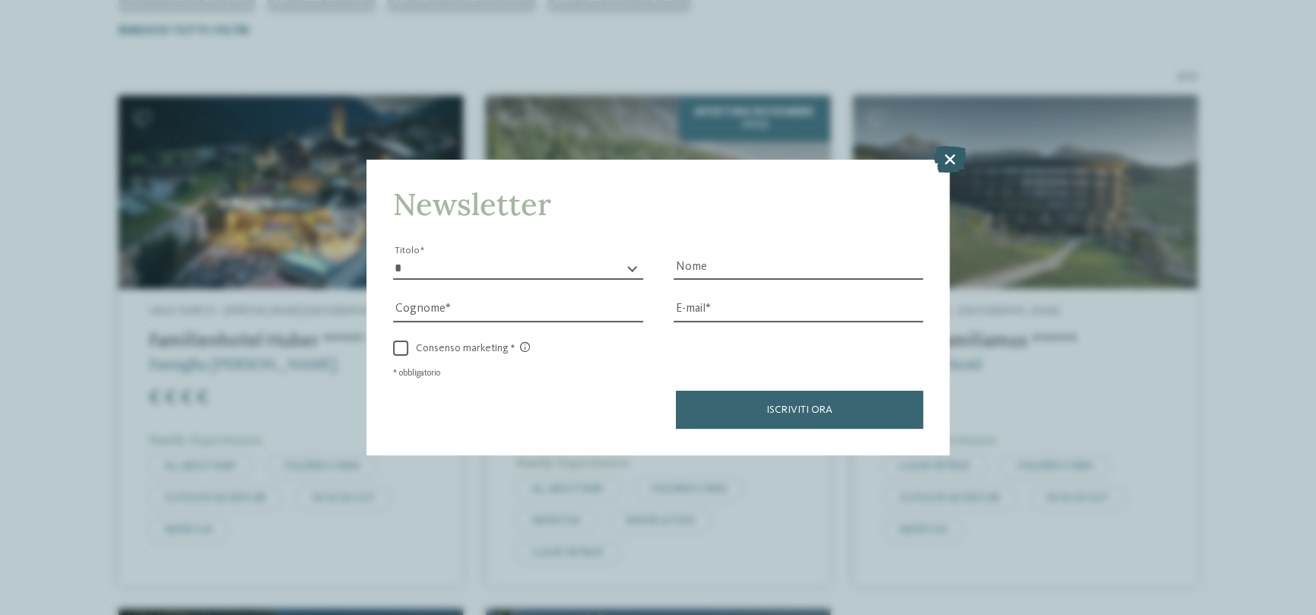
click at [945, 157] on icon at bounding box center [950, 159] width 33 height 27
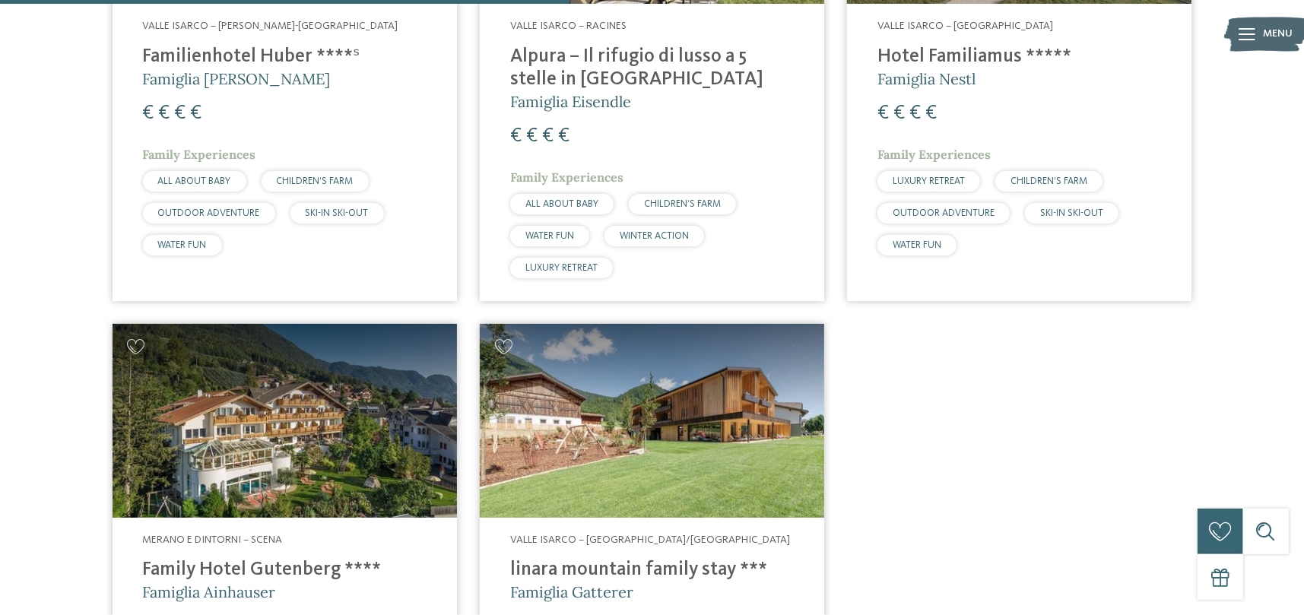
scroll to position [802, 0]
